Goal: Communication & Community: Answer question/provide support

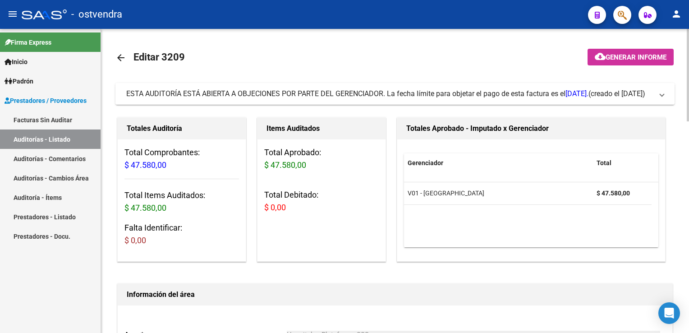
click at [667, 96] on mat-expansion-panel-header "ESTA AUDITORÍA ESTÁ ABIERTA A OBJECIONES POR PARTE DEL GERENCIADOR. La fecha lí…" at bounding box center [394, 94] width 559 height 22
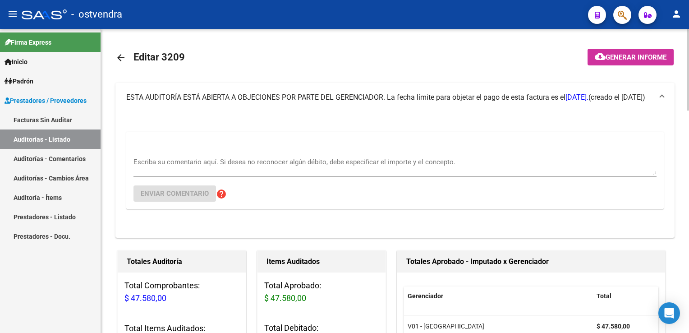
click at [263, 138] on div "Escriba su comentario aquí. Si desea no reconocer algún débito, debe especifica…" at bounding box center [394, 170] width 523 height 77
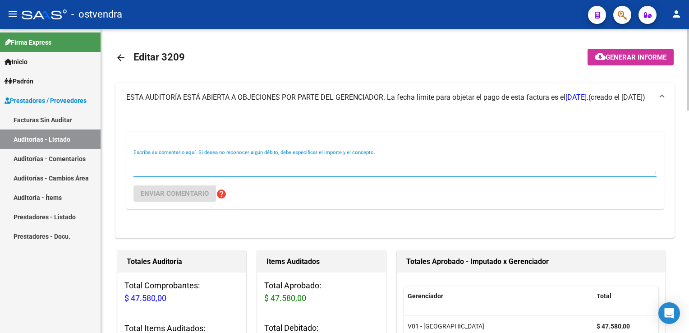
click at [229, 160] on textarea "Escriba su comentario aquí. Si desea no reconocer algún débito, debe especifica…" at bounding box center [394, 166] width 523 height 18
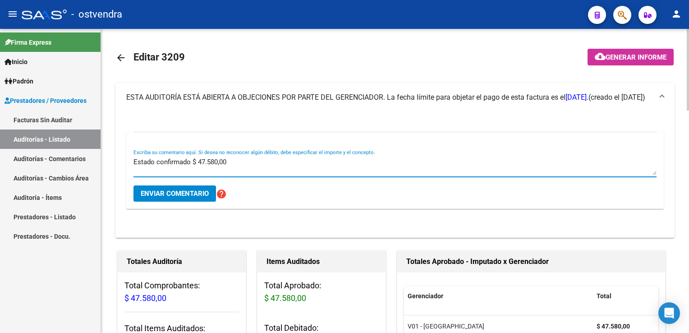
type textarea "Estado confirmado $ 47.580,00"
click at [148, 193] on span "Enviar comentario" at bounding box center [175, 193] width 68 height 8
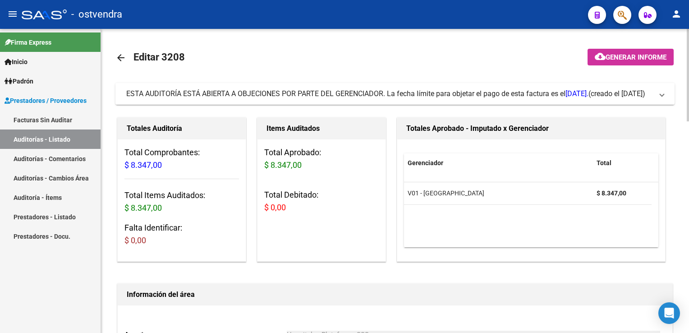
click at [662, 94] on span at bounding box center [662, 94] width 4 height 10
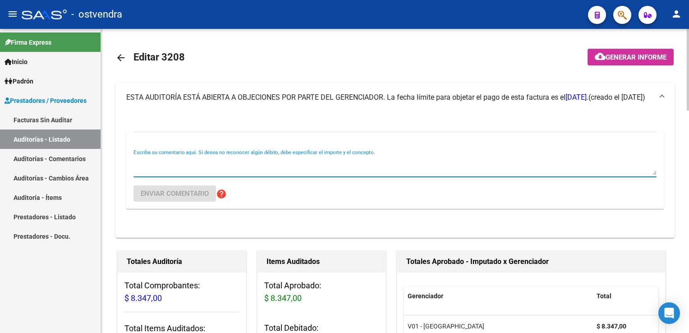
click at [287, 167] on textarea "Escriba su comentario aquí. Si desea no reconocer algún débito, debe especifica…" at bounding box center [394, 166] width 523 height 18
type textarea "Estado confirmado $ 8.347,00"
click at [194, 199] on button "Enviar comentario" at bounding box center [174, 193] width 83 height 16
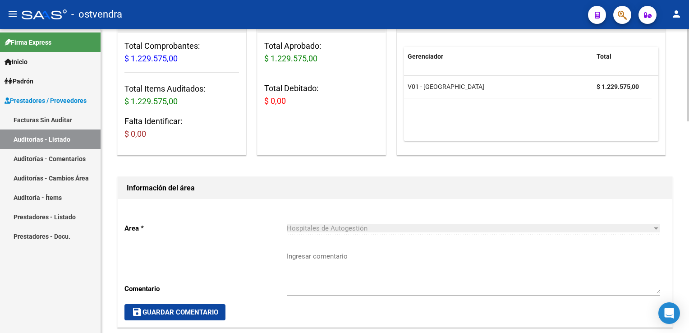
scroll to position [63, 0]
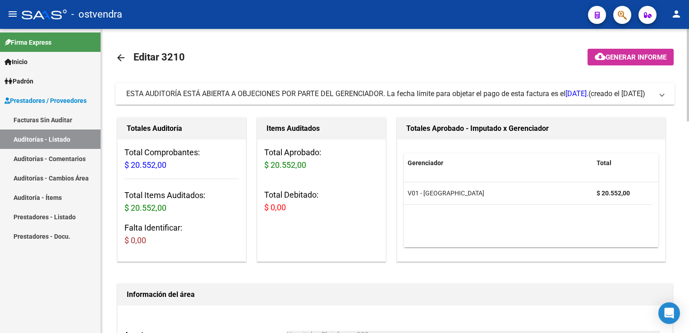
click at [658, 97] on span "ESTA AUDITORÍA ESTÁ ABIERTA A OBJECIONES POR PARTE DEL GERENCIADOR. La fecha lí…" at bounding box center [393, 94] width 534 height 10
